Goal: Task Accomplishment & Management: Use online tool/utility

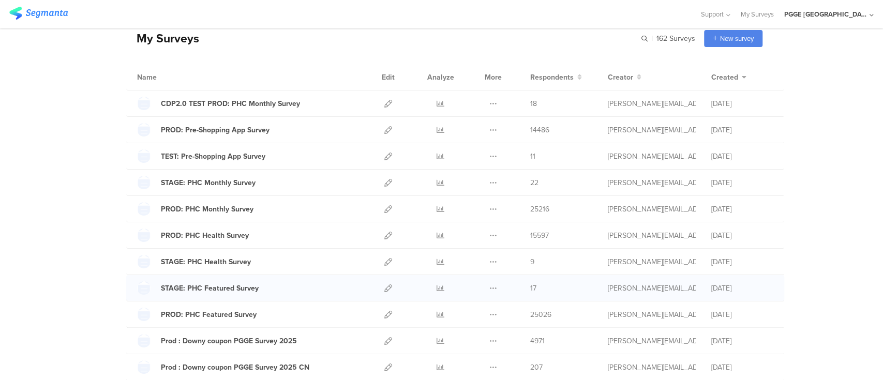
scroll to position [69, 0]
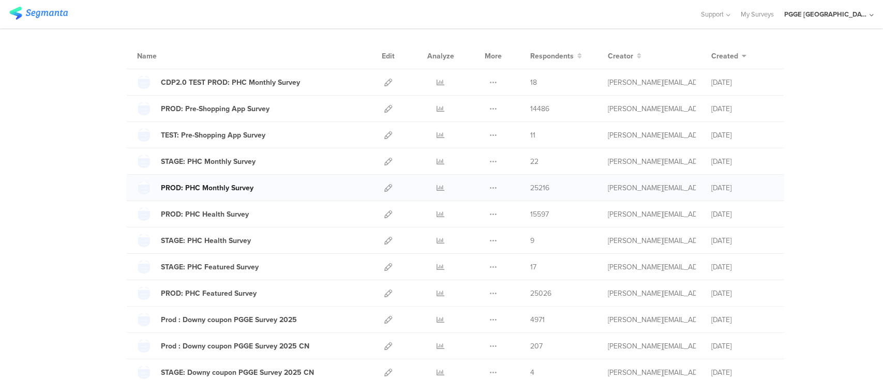
click at [226, 189] on div "PROD: PHC Monthly Survey" at bounding box center [207, 188] width 93 height 11
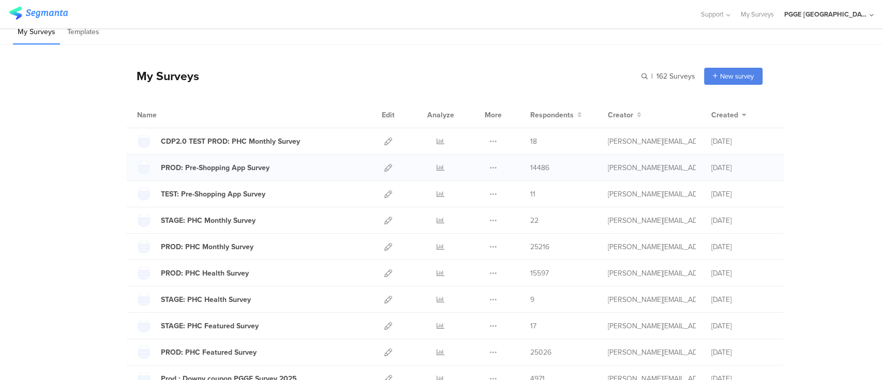
scroll to position [0, 0]
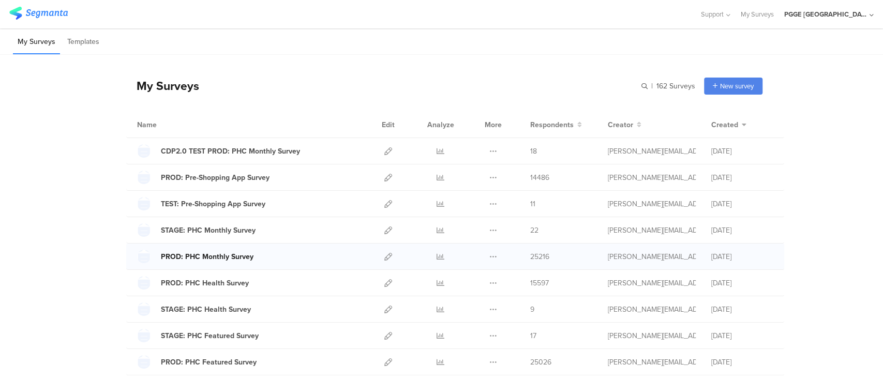
click at [231, 259] on div "PROD: PHC Monthly Survey" at bounding box center [207, 256] width 93 height 11
click at [209, 233] on div "STAGE: PHC Monthly Survey" at bounding box center [208, 230] width 95 height 11
click at [220, 231] on div "STAGE: PHC Monthly Survey" at bounding box center [208, 230] width 95 height 11
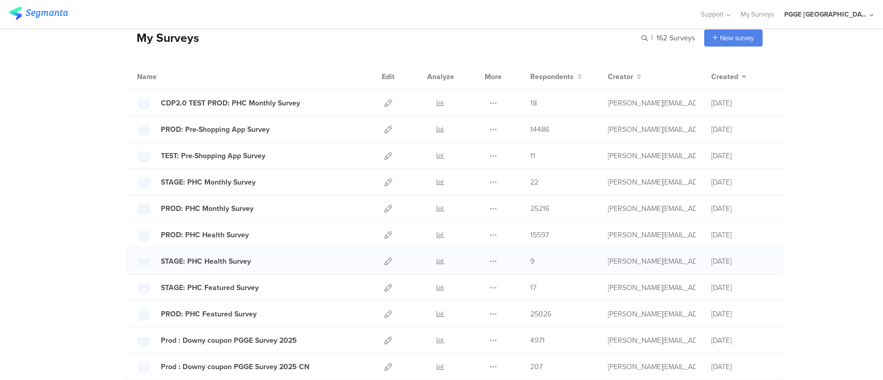
scroll to position [69, 0]
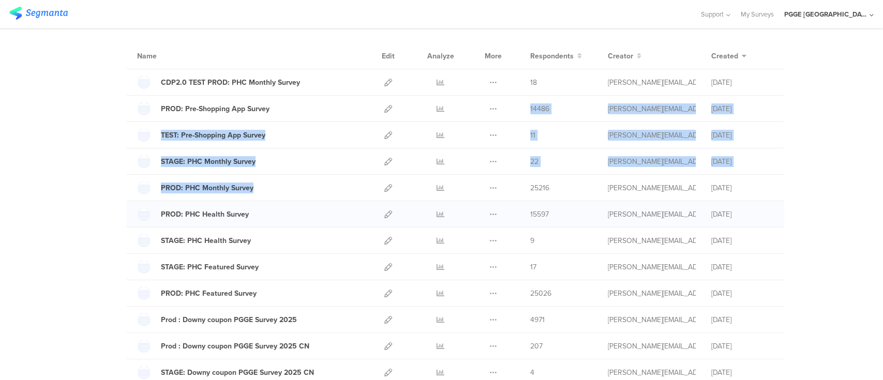
drag, startPoint x: 401, startPoint y: 162, endPoint x: 401, endPoint y: 204, distance: 41.9
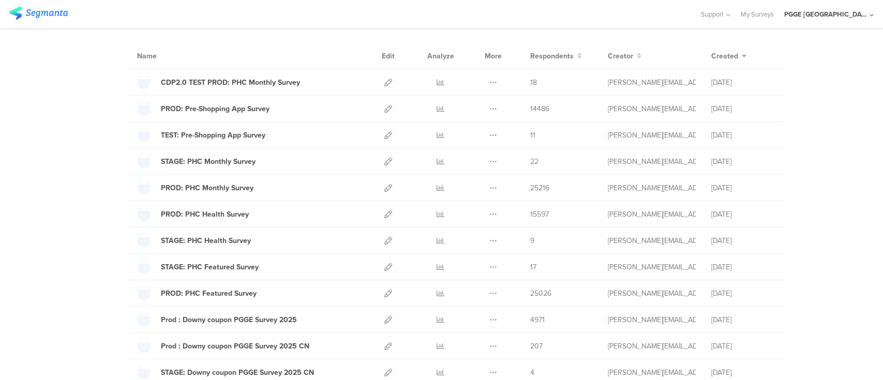
click at [385, 186] on icon at bounding box center [388, 188] width 8 height 8
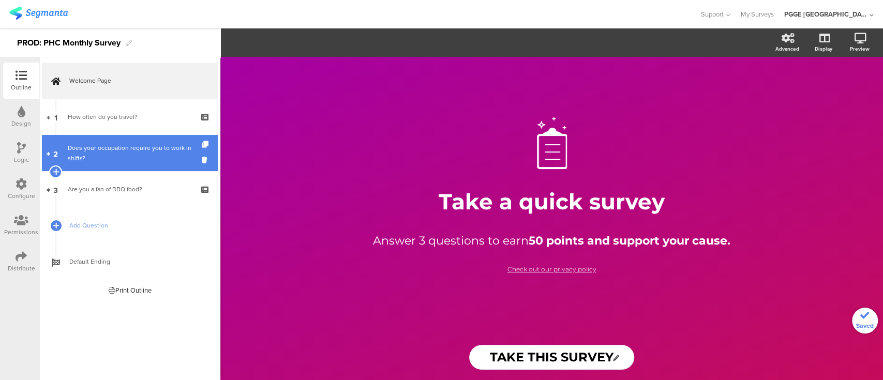
click at [123, 144] on div "Does your occupation require you to work in shifts?" at bounding box center [130, 153] width 124 height 21
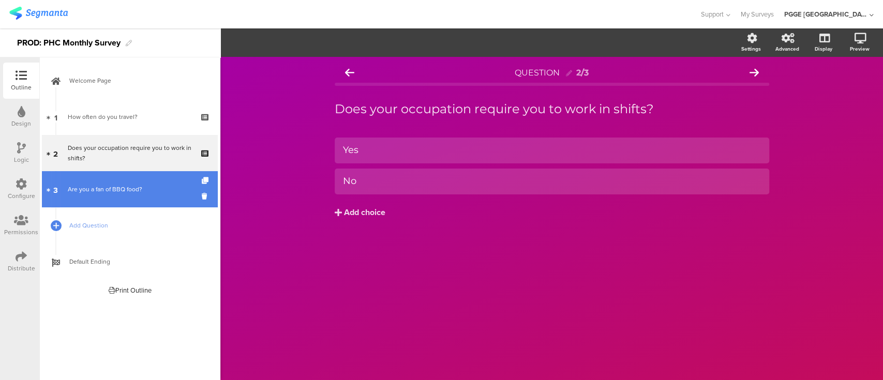
click at [119, 191] on div "Are you a fan of BBQ food?" at bounding box center [130, 189] width 124 height 10
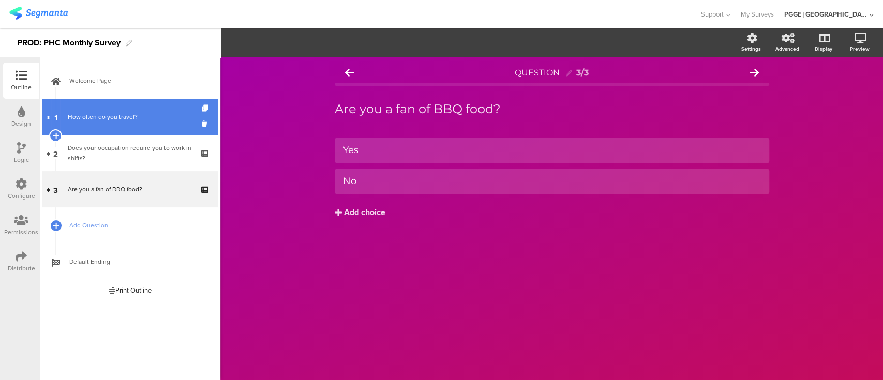
click at [118, 121] on div "How often do you travel?" at bounding box center [130, 117] width 124 height 10
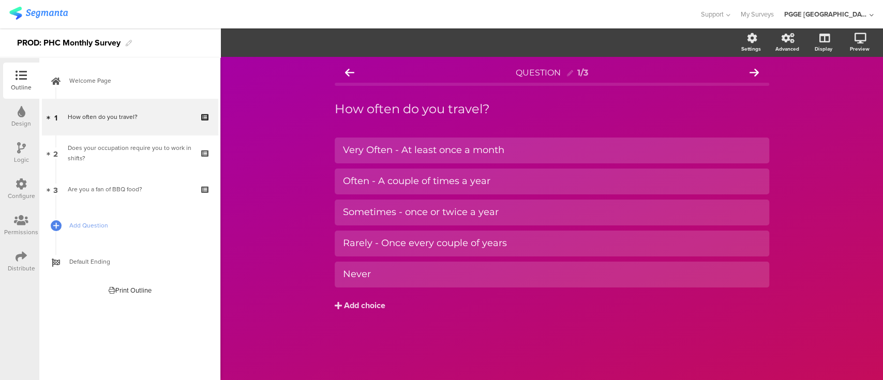
click at [25, 190] on div at bounding box center [21, 184] width 11 height 13
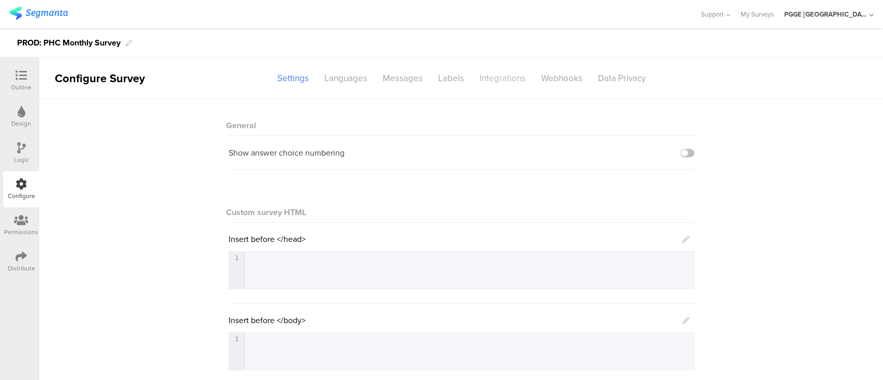
click at [489, 74] on div "Integrations" at bounding box center [503, 78] width 62 height 18
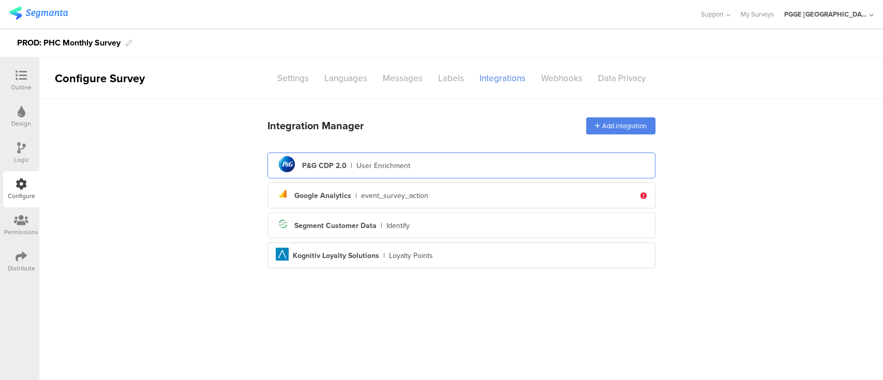
click at [327, 161] on div "P&G CDP 2.0" at bounding box center [324, 165] width 44 height 11
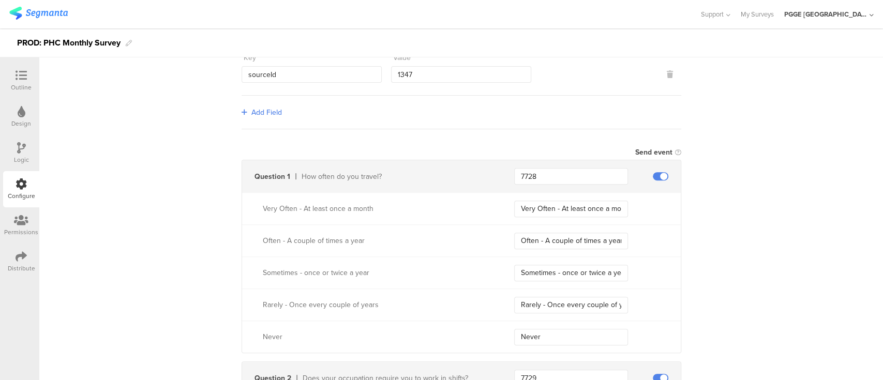
scroll to position [276, 0]
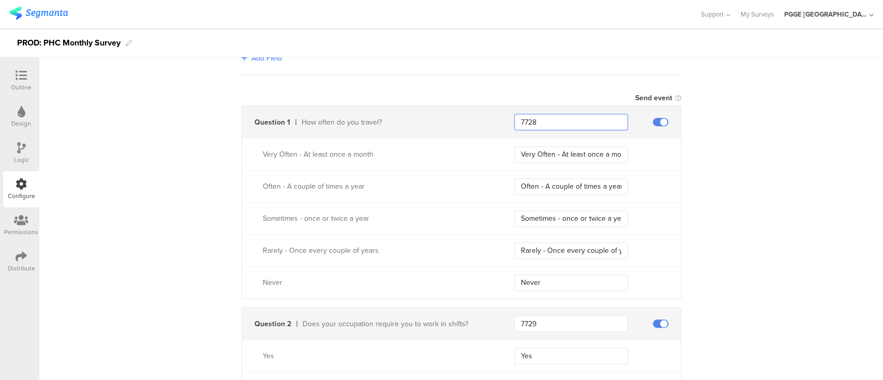
drag, startPoint x: 552, startPoint y: 120, endPoint x: 495, endPoint y: 113, distance: 56.8
click at [495, 113] on div "Question 1 How often do you travel? 7728" at bounding box center [461, 122] width 438 height 32
click at [398, 117] on div "How often do you travel?" at bounding box center [395, 122] width 188 height 11
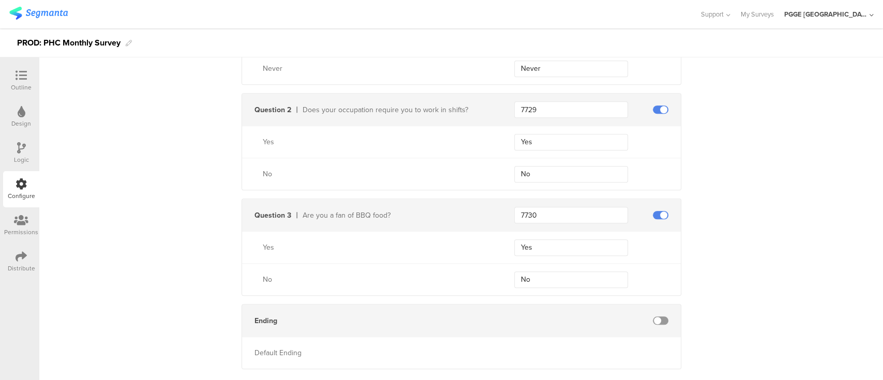
scroll to position [509, 0]
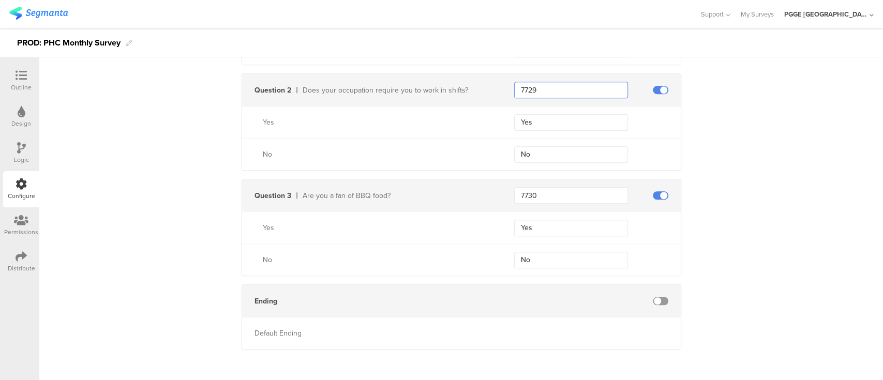
drag, startPoint x: 550, startPoint y: 84, endPoint x: 495, endPoint y: 85, distance: 54.8
click at [495, 85] on div "Question 2 Does your occupation require you to work in shifts? 7729" at bounding box center [461, 90] width 438 height 32
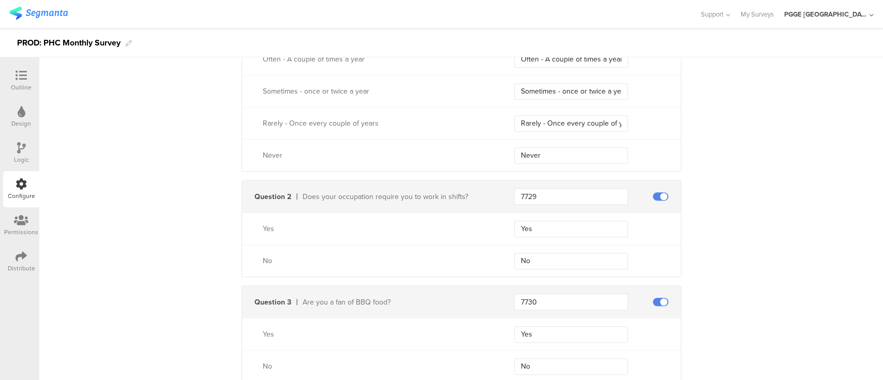
scroll to position [302, 0]
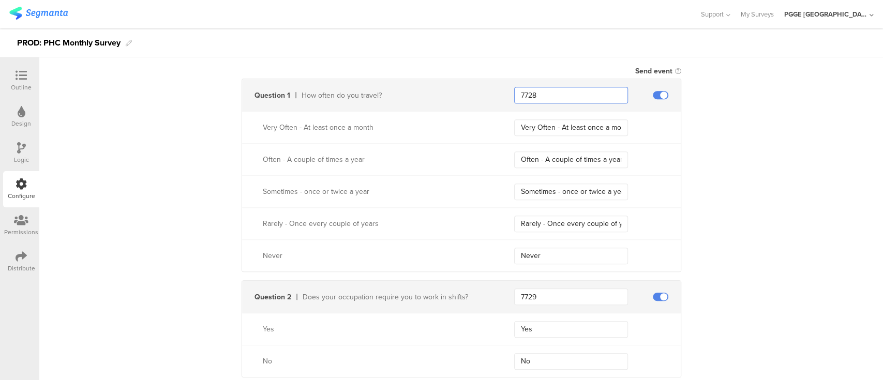
drag, startPoint x: 534, startPoint y: 91, endPoint x: 509, endPoint y: 88, distance: 25.0
click at [514, 88] on input "7728" at bounding box center [571, 95] width 114 height 17
drag, startPoint x: 400, startPoint y: 198, endPoint x: 431, endPoint y: 176, distance: 38.6
click at [400, 196] on div "Sometimes - once or twice a year Sometimes - once or twice a year" at bounding box center [461, 191] width 438 height 32
drag, startPoint x: 513, startPoint y: 154, endPoint x: 686, endPoint y: 163, distance: 173.5
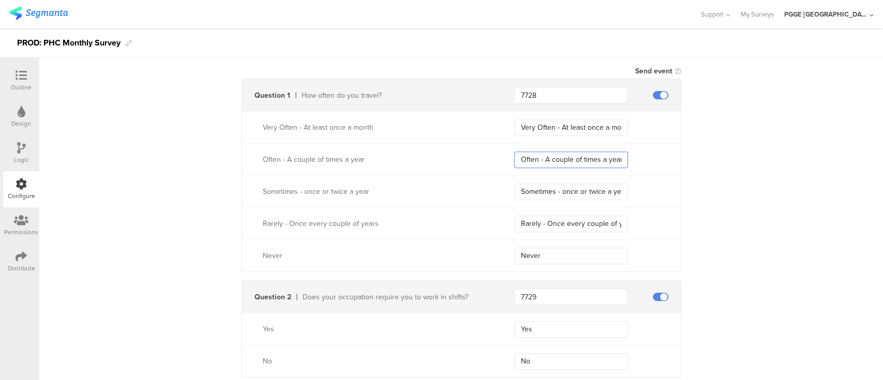
click at [686, 163] on div "Send data at the end Static traits Key countryCode Value CAN Key marketingProgr…" at bounding box center [460, 180] width 843 height 768
drag, startPoint x: 737, startPoint y: 175, endPoint x: 728, endPoint y: 177, distance: 9.4
click at [739, 175] on div "Send data at the end Static traits Key countryCode Value CAN Key marketingProgr…" at bounding box center [460, 180] width 843 height 768
click at [651, 222] on div "Rarely - Once every couple of years" at bounding box center [597, 224] width 166 height 17
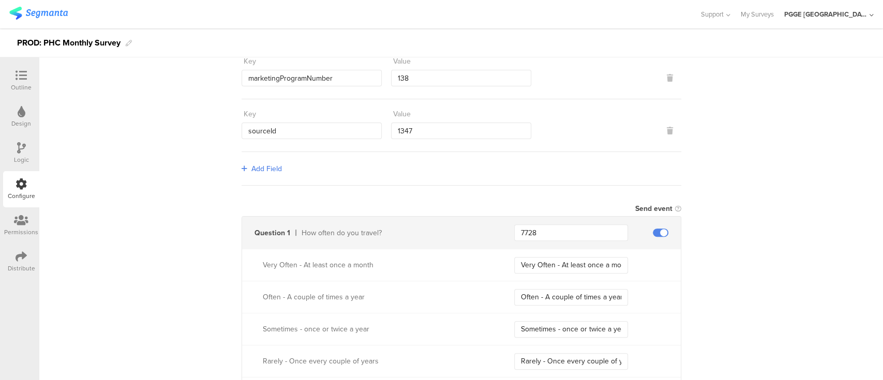
scroll to position [234, 0]
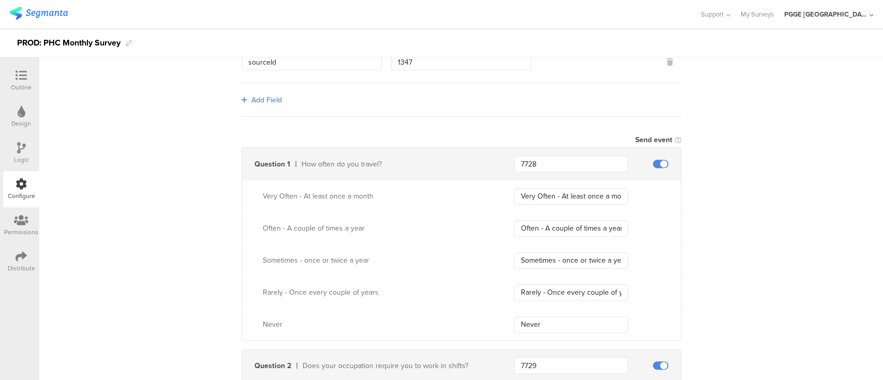
drag, startPoint x: 500, startPoint y: 153, endPoint x: 478, endPoint y: 151, distance: 22.3
click at [478, 151] on div "Question 1 How often do you travel? 7728" at bounding box center [461, 164] width 438 height 32
